Goal: Information Seeking & Learning: Learn about a topic

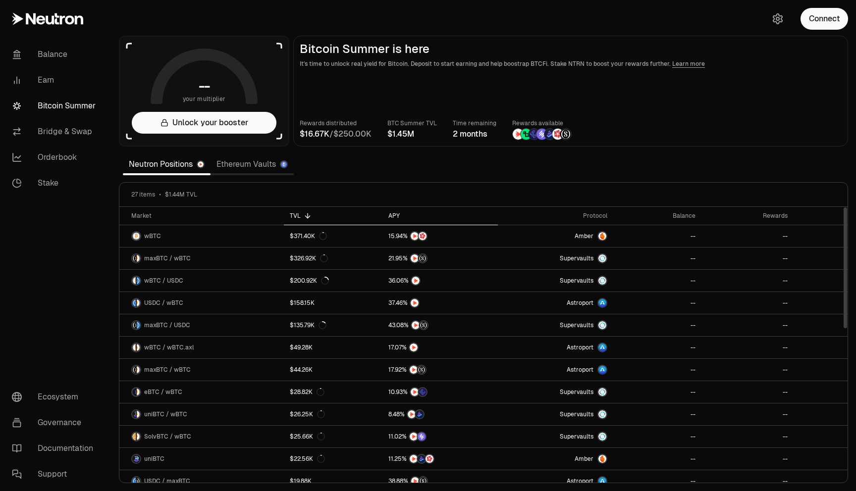
click at [392, 217] on div "APY" at bounding box center [440, 216] width 104 height 8
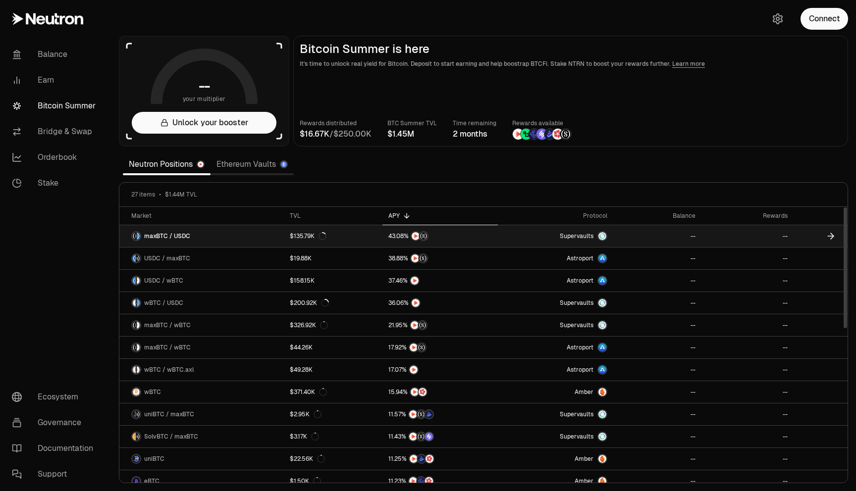
click at [498, 235] on link at bounding box center [439, 236] width 115 height 22
